Goal: Information Seeking & Learning: Find specific fact

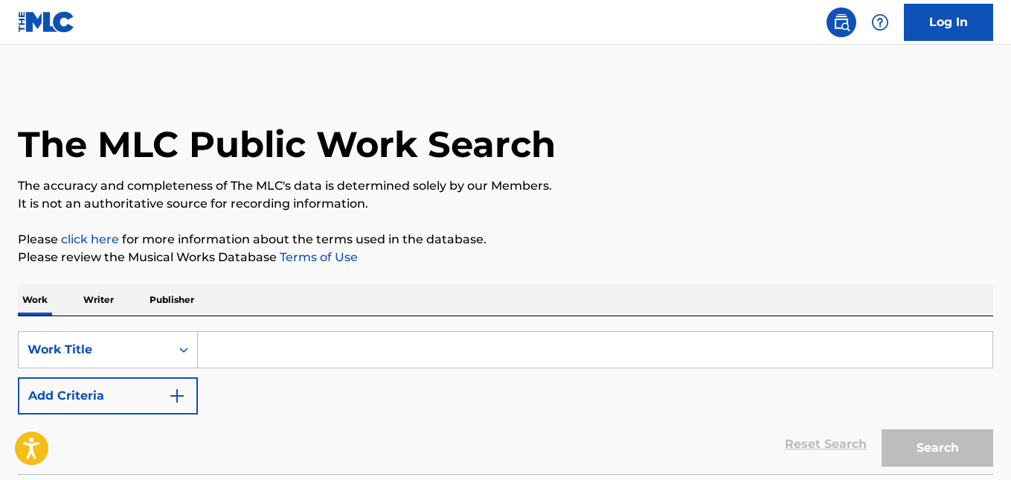
click at [271, 343] on input "Search Form" at bounding box center [595, 350] width 795 height 36
click at [305, 344] on input "Search Form" at bounding box center [595, 350] width 795 height 36
paste input "No Vuelvo Contigo"
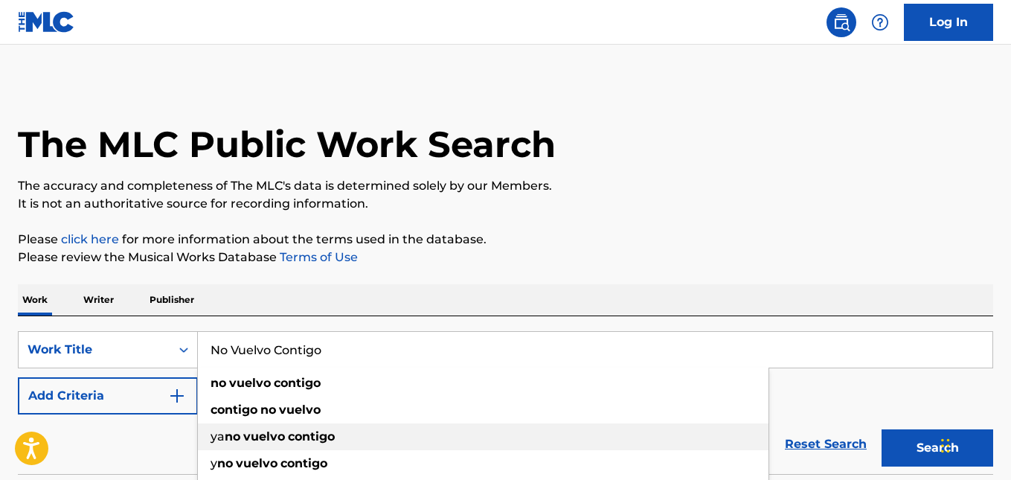
scroll to position [120, 0]
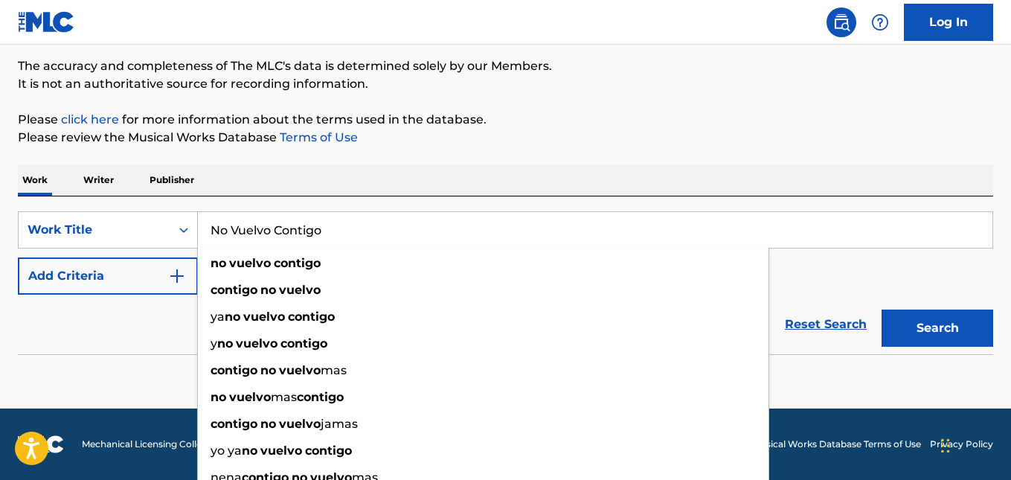
type input "No Vuelvo Contigo"
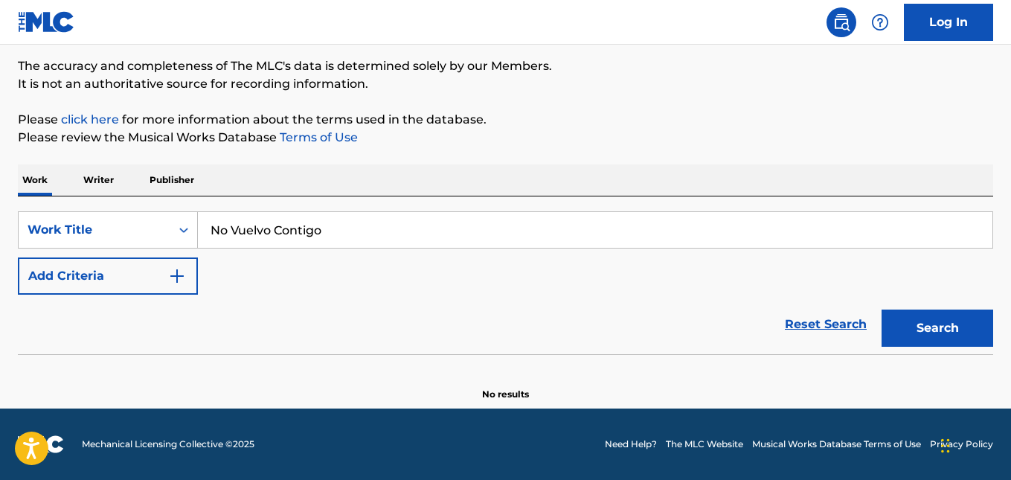
click at [936, 318] on button "Search" at bounding box center [938, 327] width 112 height 37
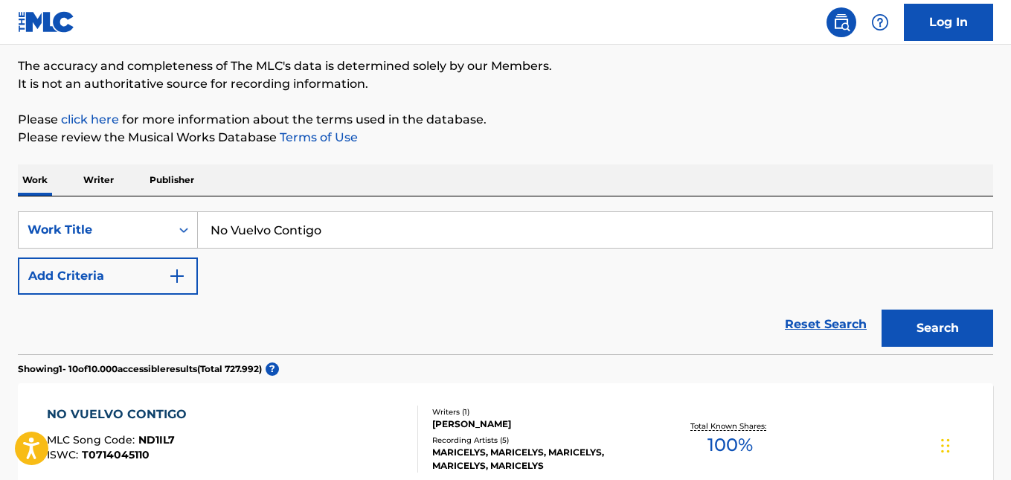
drag, startPoint x: 115, startPoint y: 277, endPoint x: 153, endPoint y: 273, distance: 38.2
click at [119, 277] on button "Add Criteria" at bounding box center [108, 275] width 180 height 37
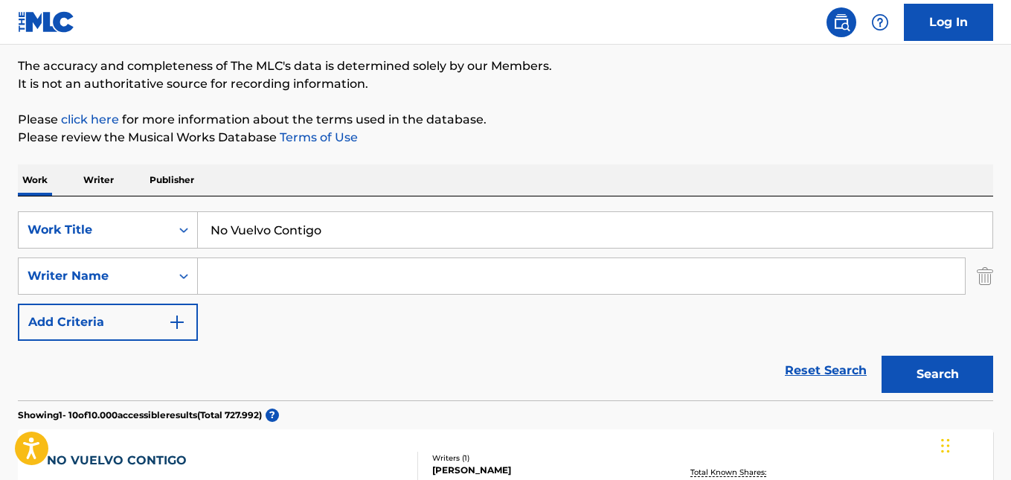
click at [242, 274] on input "Search Form" at bounding box center [581, 276] width 767 height 36
paste input "[PERSON_NAME] de [PERSON_NAME]"
type input "[PERSON_NAME] de [PERSON_NAME]"
click at [914, 374] on button "Search" at bounding box center [938, 374] width 112 height 37
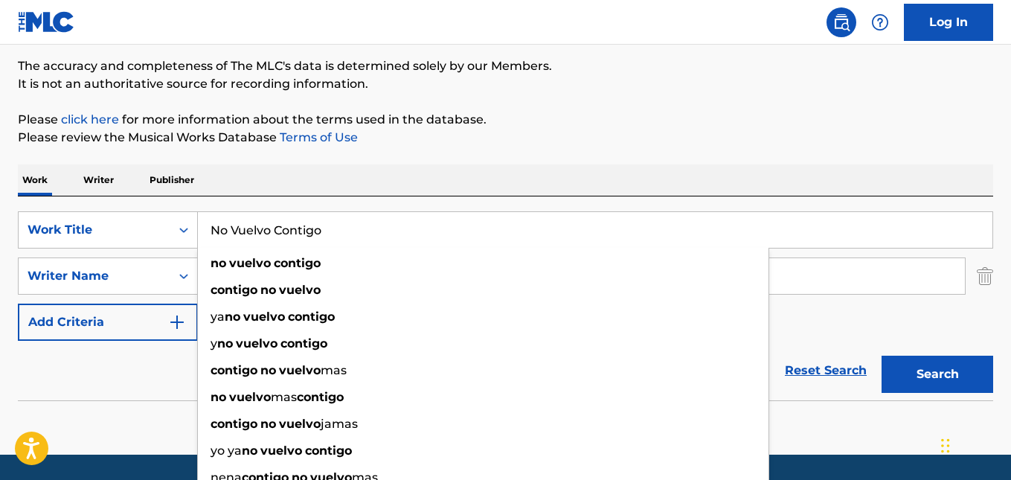
drag, startPoint x: 336, startPoint y: 227, endPoint x: 203, endPoint y: 227, distance: 133.2
click at [203, 227] on input "No Vuelvo Contigo" at bounding box center [595, 230] width 795 height 36
click at [843, 221] on input "No Vuelvo Contigo" at bounding box center [595, 230] width 795 height 36
click at [791, 224] on input "No Vuelvo Contigo" at bounding box center [595, 230] width 795 height 36
drag, startPoint x: 545, startPoint y: 218, endPoint x: 208, endPoint y: 219, distance: 337.0
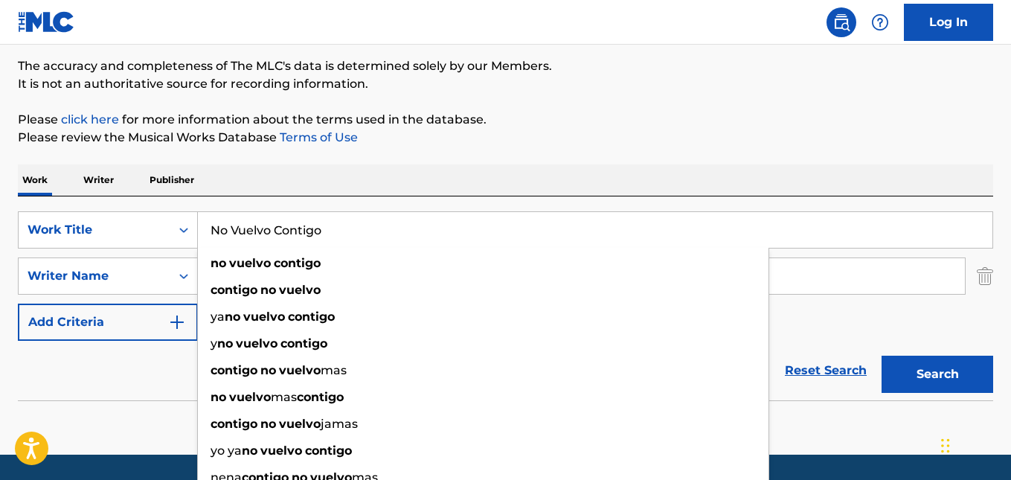
click at [207, 224] on input "No Vuelvo Contigo" at bounding box center [595, 230] width 795 height 36
click at [633, 150] on div "The MLC Public Work Search The accuracy and completeness of The MLC's data is d…" at bounding box center [505, 204] width 1011 height 485
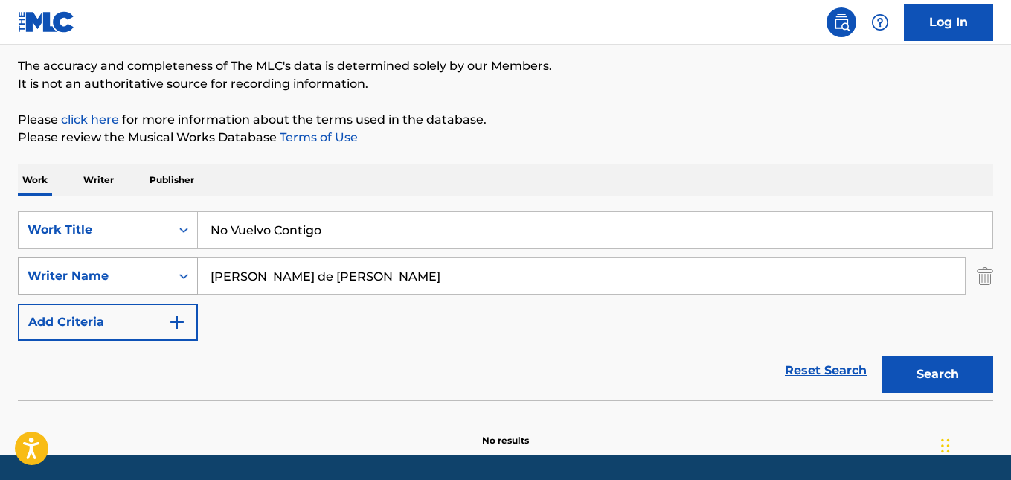
drag, startPoint x: 389, startPoint y: 278, endPoint x: 181, endPoint y: 275, distance: 208.3
click at [181, 275] on div "SearchWithCriteria05c1b1c9-1c13-4e29-ad90-0a6cb0ed737e Writer Name [PERSON_NAME…" at bounding box center [505, 275] width 975 height 37
click at [369, 242] on input "No Vuelvo Contigo" at bounding box center [595, 230] width 795 height 36
drag, startPoint x: 337, startPoint y: 198, endPoint x: 167, endPoint y: 239, distance: 175.2
click at [333, 199] on div "SearchWithCriteriaf956f519-c820-4982-be36-179dceed05db Work Title No Vuelvo Con…" at bounding box center [505, 298] width 975 height 204
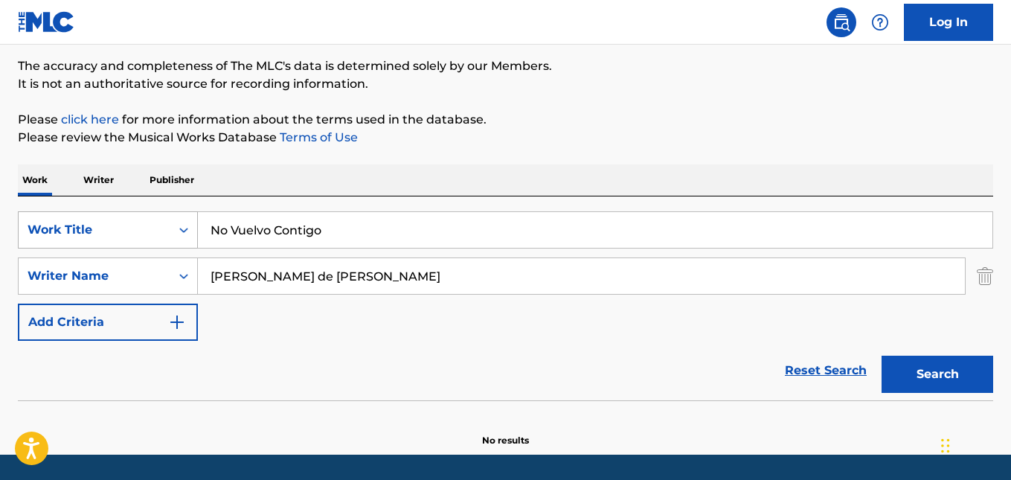
click at [178, 227] on icon "Search Form" at bounding box center [183, 229] width 15 height 15
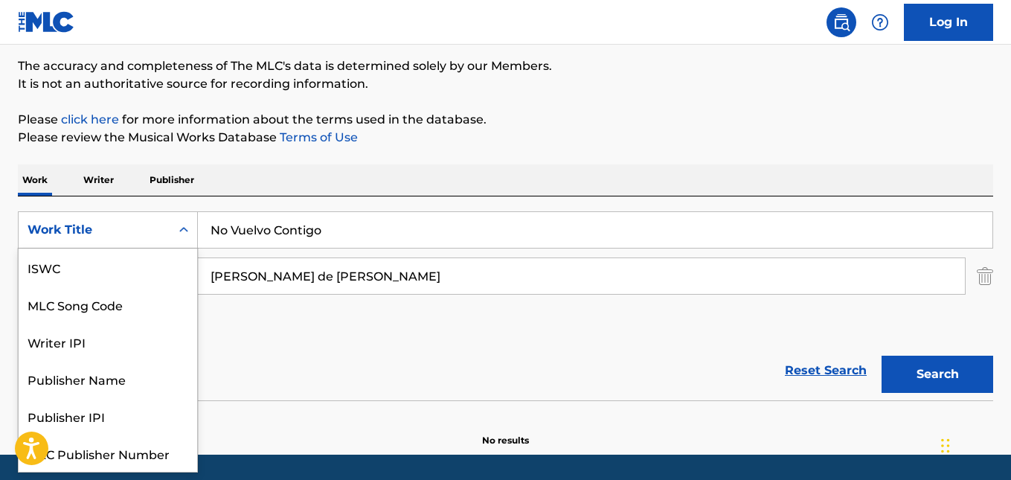
scroll to position [37, 0]
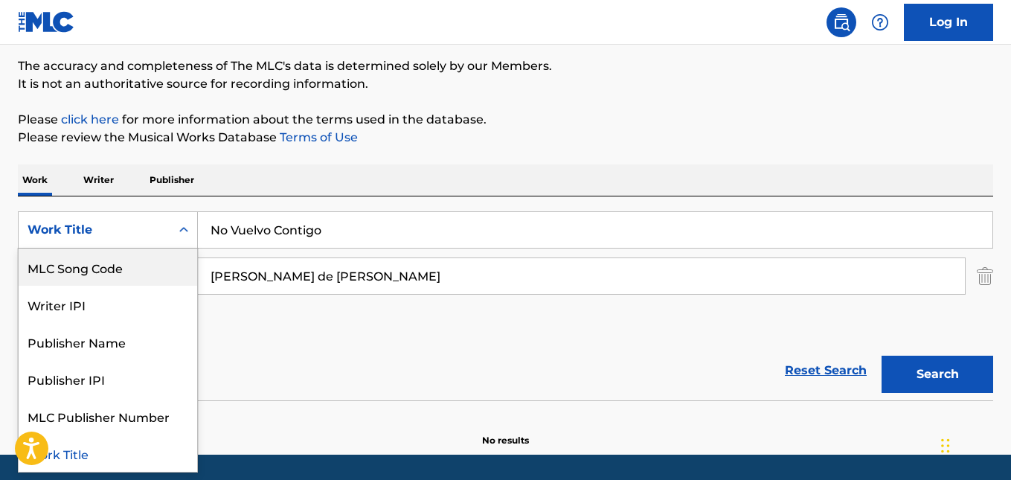
click at [309, 245] on input "No Vuelvo Contigo" at bounding box center [595, 230] width 795 height 36
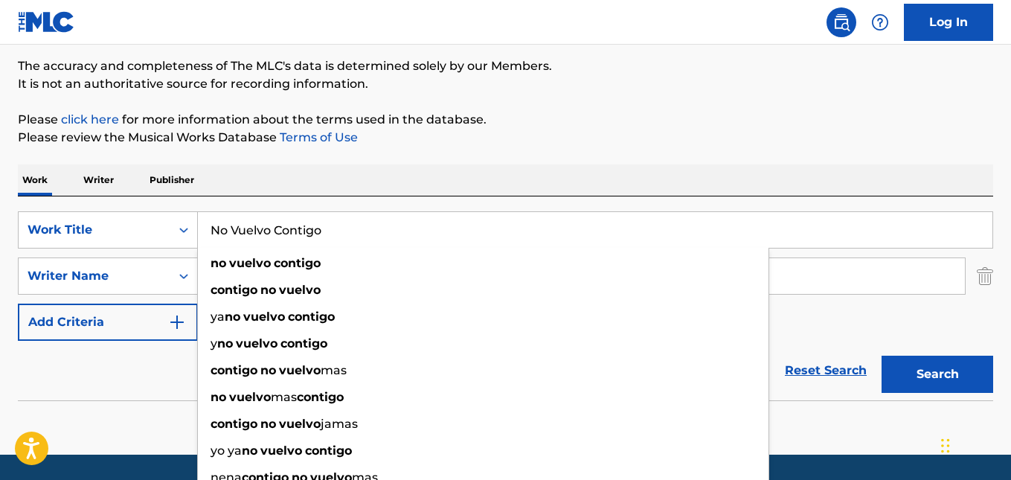
click at [368, 234] on input "No Vuelvo Contigo" at bounding box center [595, 230] width 795 height 36
click at [914, 368] on button "Search" at bounding box center [938, 374] width 112 height 37
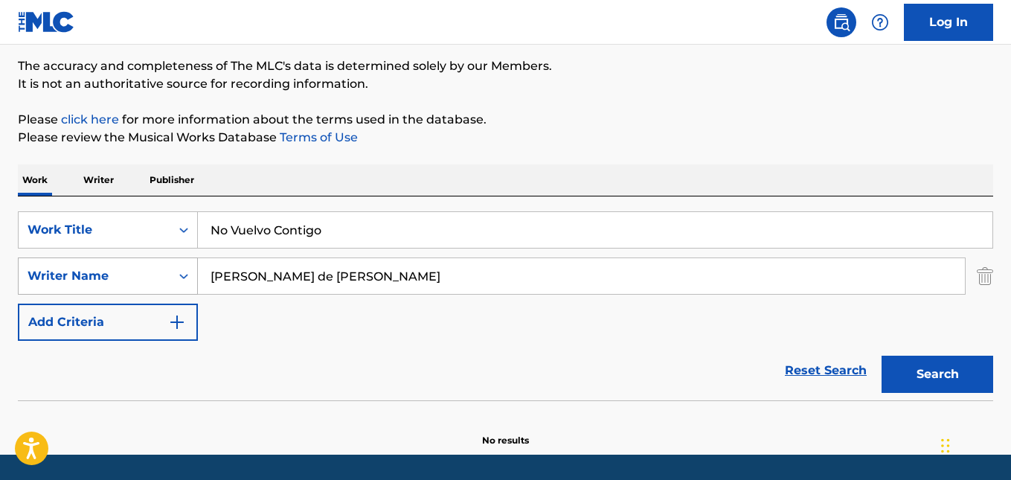
click at [188, 272] on icon "Search Form" at bounding box center [183, 276] width 15 height 15
drag, startPoint x: 452, startPoint y: 295, endPoint x: 385, endPoint y: 291, distance: 67.8
click at [445, 295] on div "SearchWithCriteriaf956f519-c820-4982-be36-179dceed05db Work Title No Vuelvo Con…" at bounding box center [505, 275] width 975 height 129
drag, startPoint x: 410, startPoint y: 280, endPoint x: 184, endPoint y: 276, distance: 226.2
click at [184, 276] on div "SearchWithCriteria05c1b1c9-1c13-4e29-ad90-0a6cb0ed737e Writer Name [PERSON_NAME…" at bounding box center [505, 275] width 975 height 37
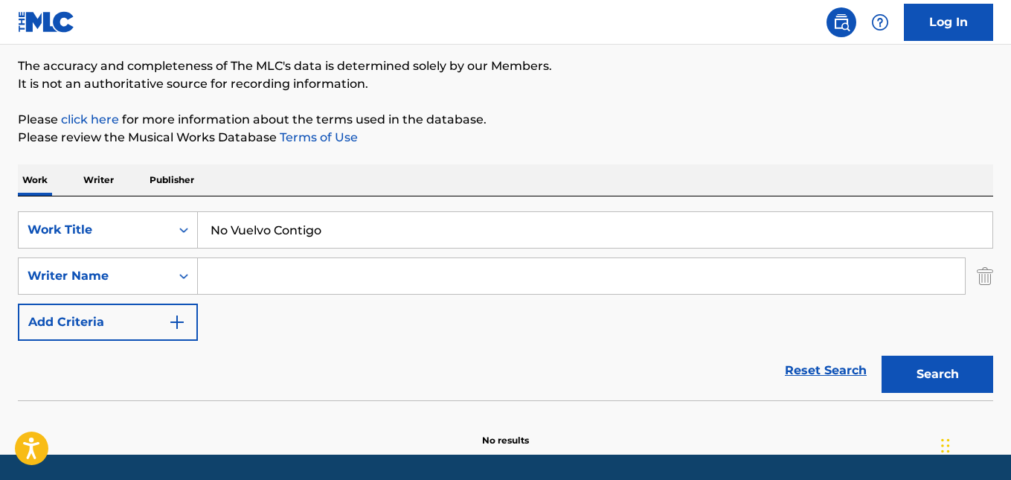
click at [918, 382] on button "Search" at bounding box center [938, 374] width 112 height 37
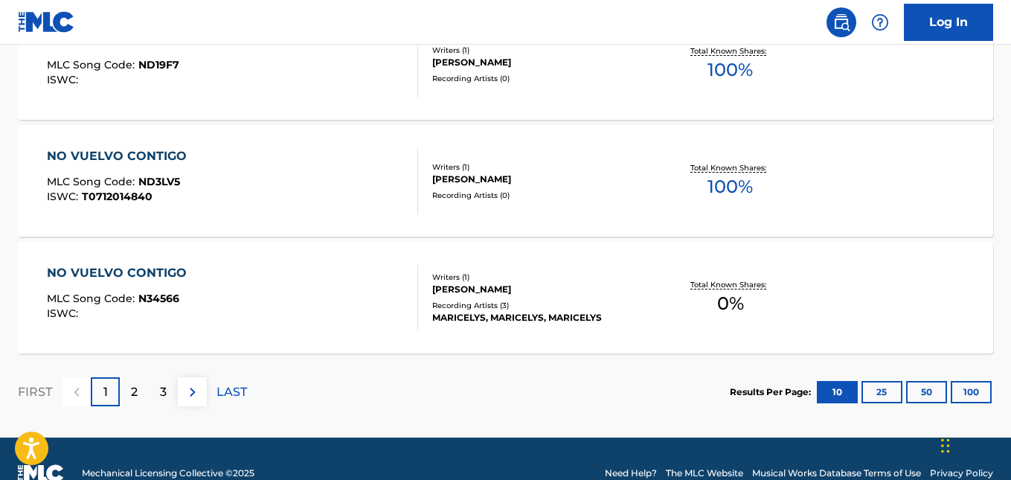
scroll to position [1385, 0]
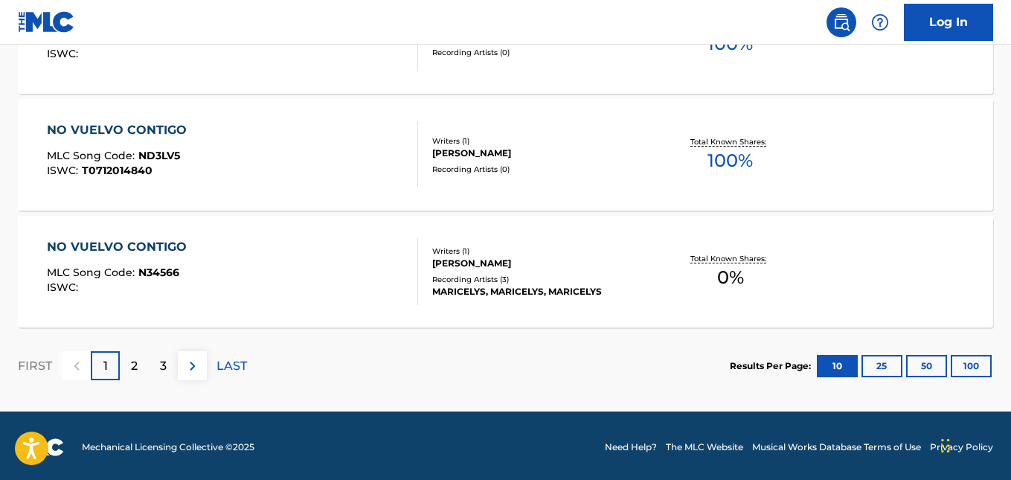
click at [970, 369] on button "100" at bounding box center [971, 366] width 41 height 22
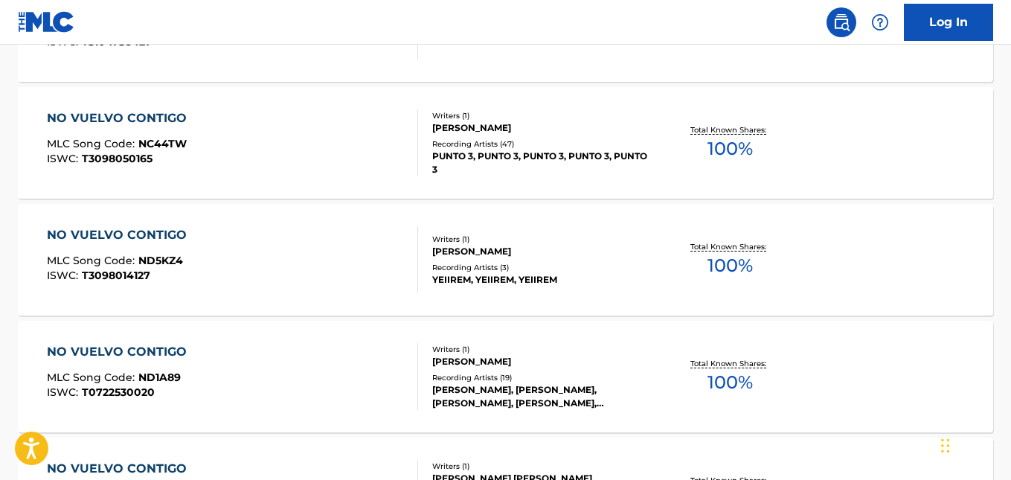
scroll to position [3616, 0]
